Goal: Obtain resource: Obtain resource

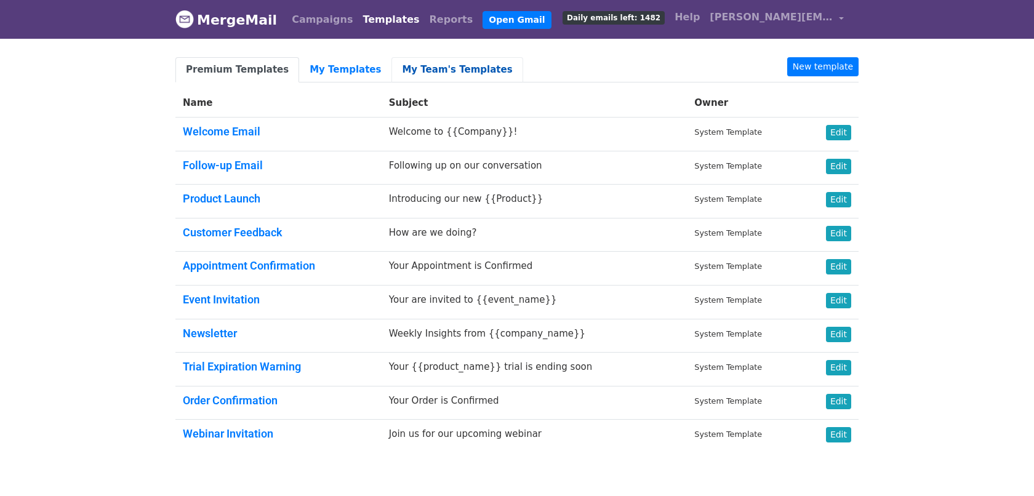
click at [399, 66] on link "My Team's Templates" at bounding box center [457, 69] width 131 height 25
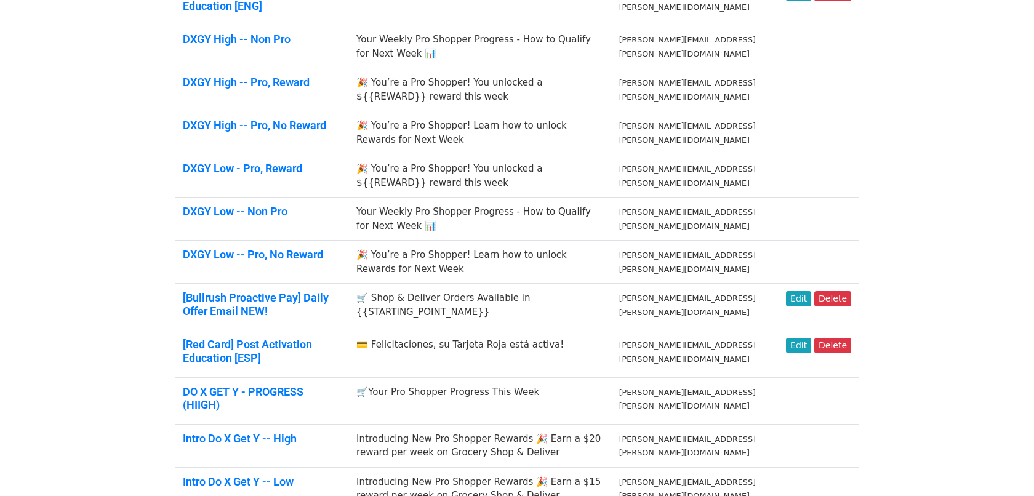
scroll to position [280, 0]
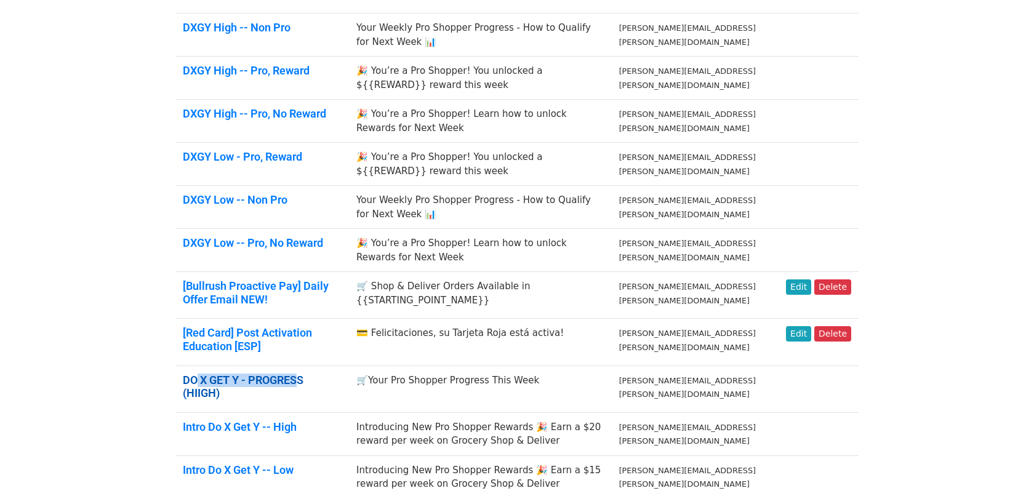
drag, startPoint x: 351, startPoint y: 376, endPoint x: 300, endPoint y: 371, distance: 50.8
click at [300, 374] on h5 "DO X GET Y - PROGRESS (HIIGH)" at bounding box center [262, 387] width 159 height 26
drag, startPoint x: 352, startPoint y: 371, endPoint x: 186, endPoint y: 377, distance: 165.7
click at [186, 377] on h5 "DO X GET Y - PROGRESS (HIIGH)" at bounding box center [262, 387] width 159 height 26
copy link "DO X GET Y - PROGRESS (HIIGH)"
